Goal: Information Seeking & Learning: Learn about a topic

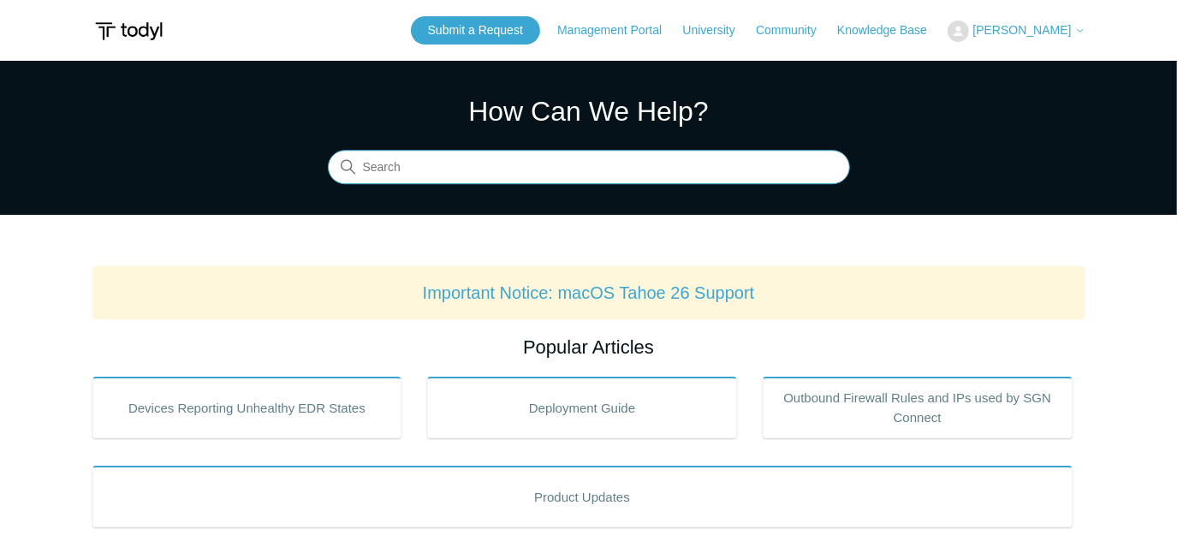
click at [482, 164] on input "Search" at bounding box center [589, 168] width 522 height 34
type input "integration"
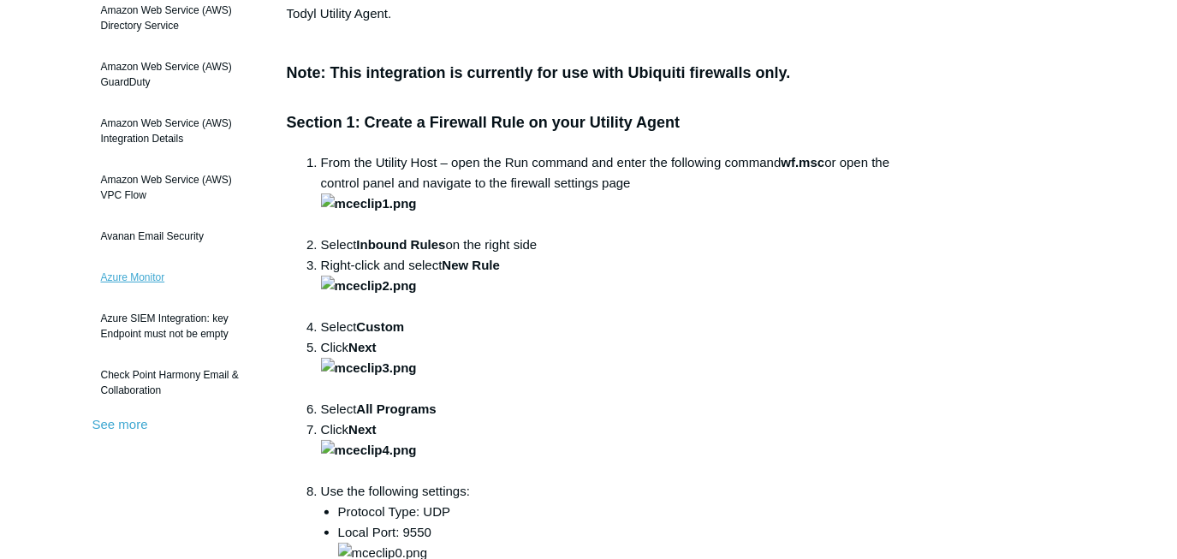
scroll to position [311, 0]
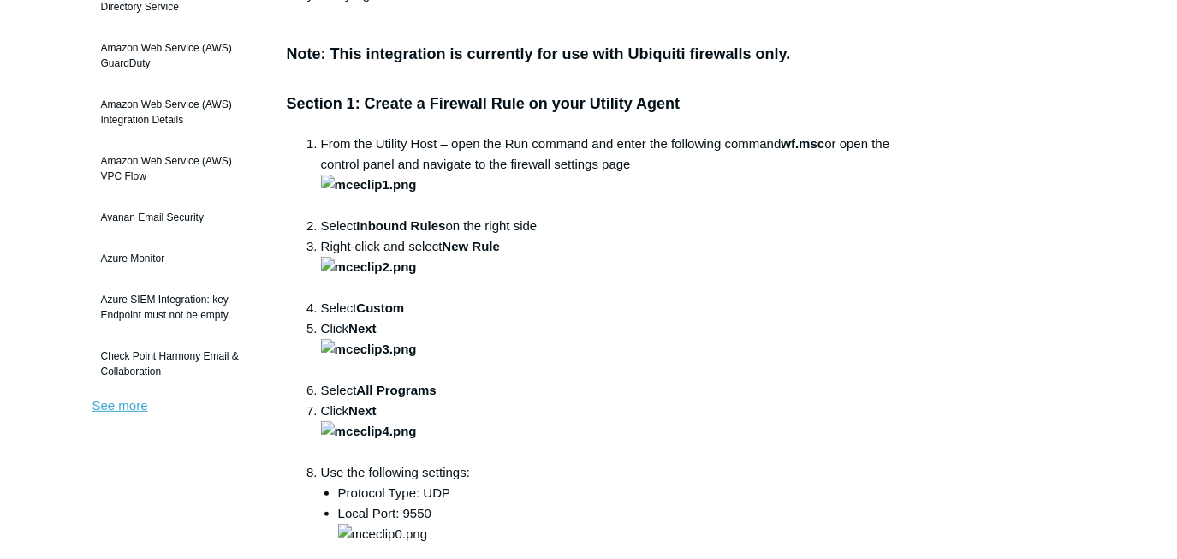
click at [132, 401] on link "See more" at bounding box center [120, 405] width 56 height 15
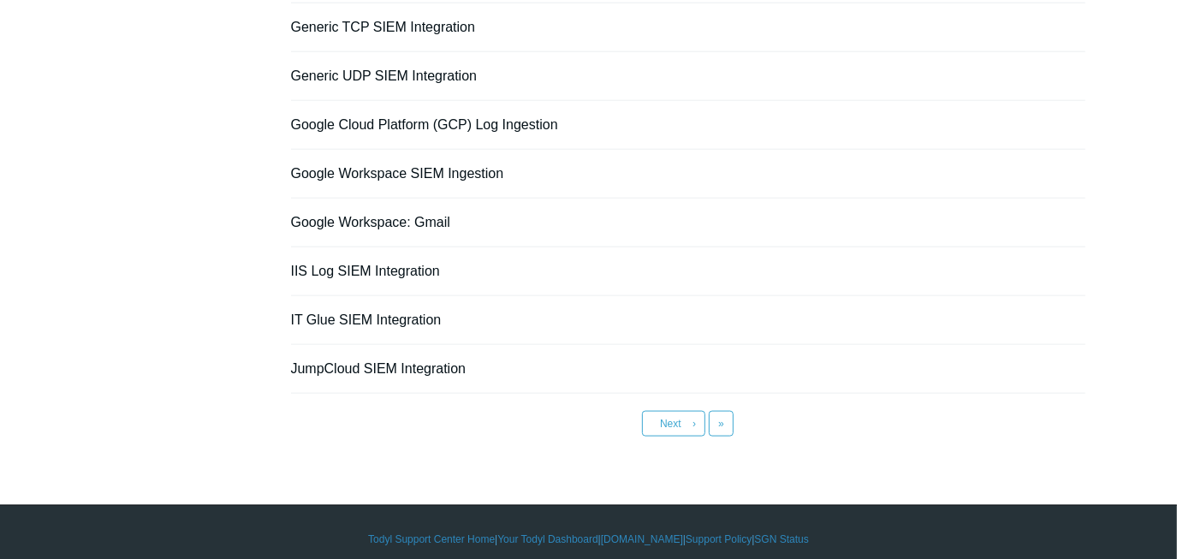
scroll to position [1281, 0]
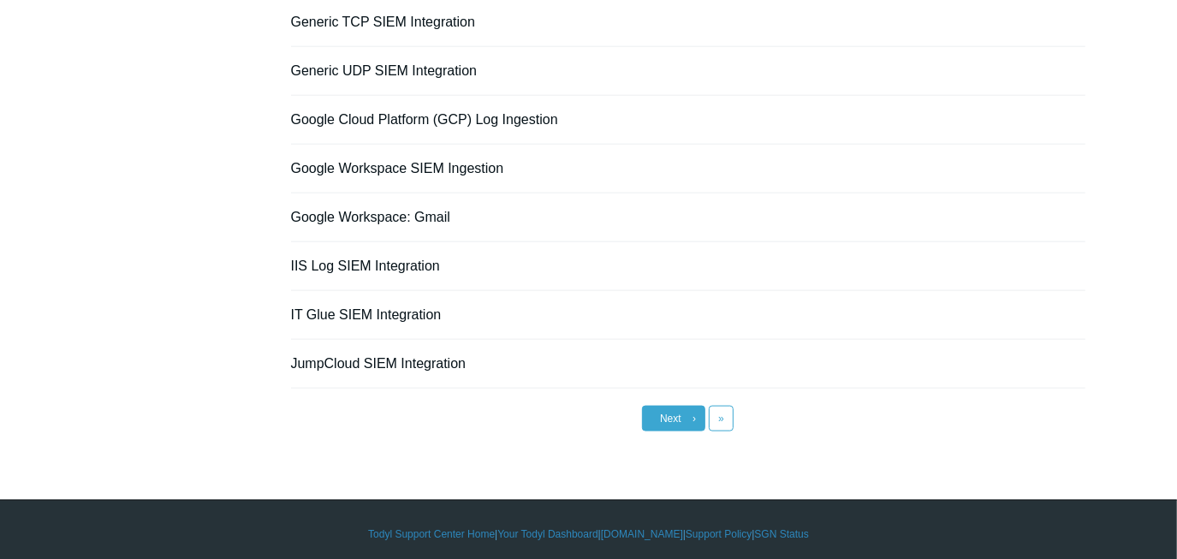
click at [689, 409] on link "Next ›" at bounding box center [673, 419] width 63 height 26
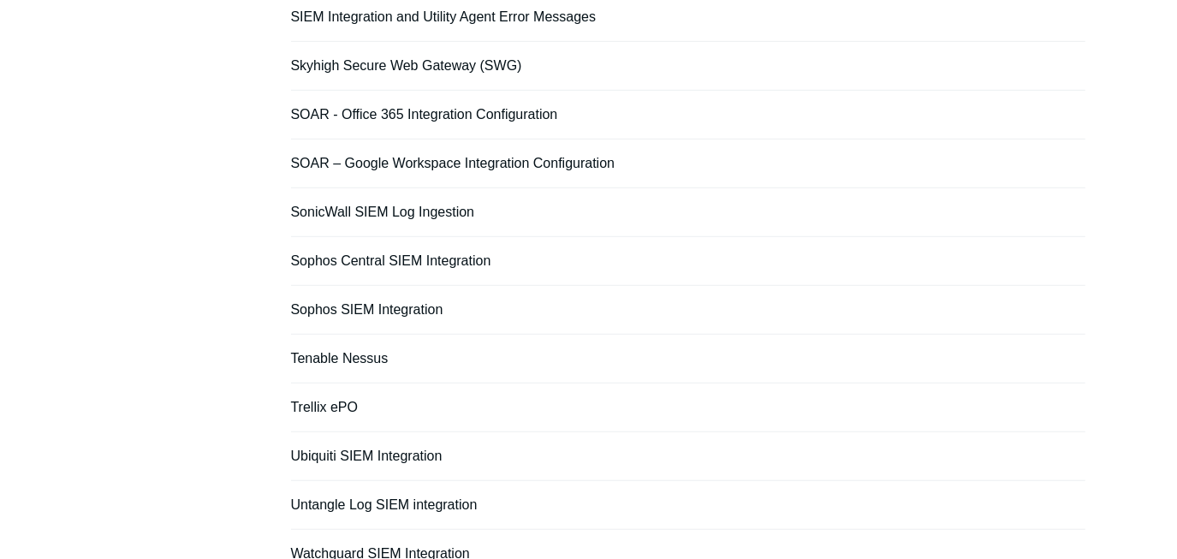
scroll to position [700, 0]
click at [382, 258] on link "Sophos Central SIEM Integration" at bounding box center [391, 260] width 200 height 15
